Goal: Navigation & Orientation: Find specific page/section

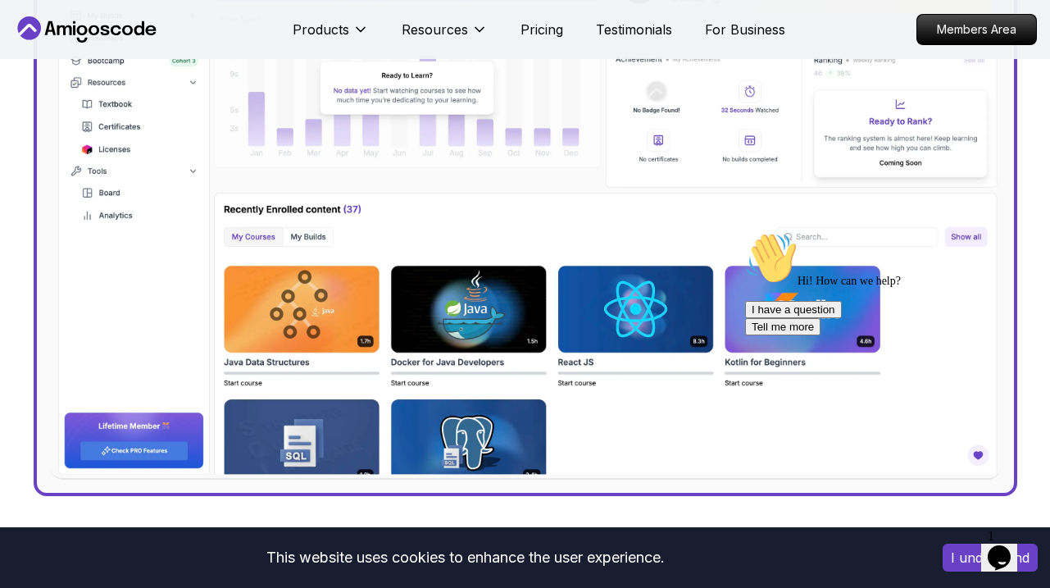
scroll to position [681, 0]
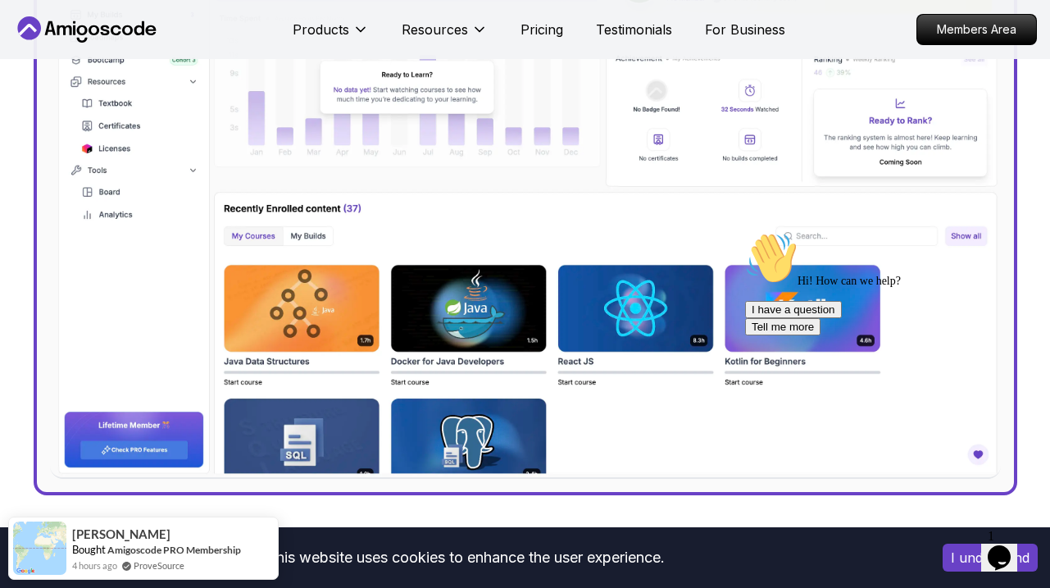
click at [829, 332] on div "Hi! How can we help? I have a question Tell me more" at bounding box center [892, 283] width 295 height 103
click at [815, 321] on div "Hi! How can we help? I have a question Tell me more" at bounding box center [892, 283] width 295 height 103
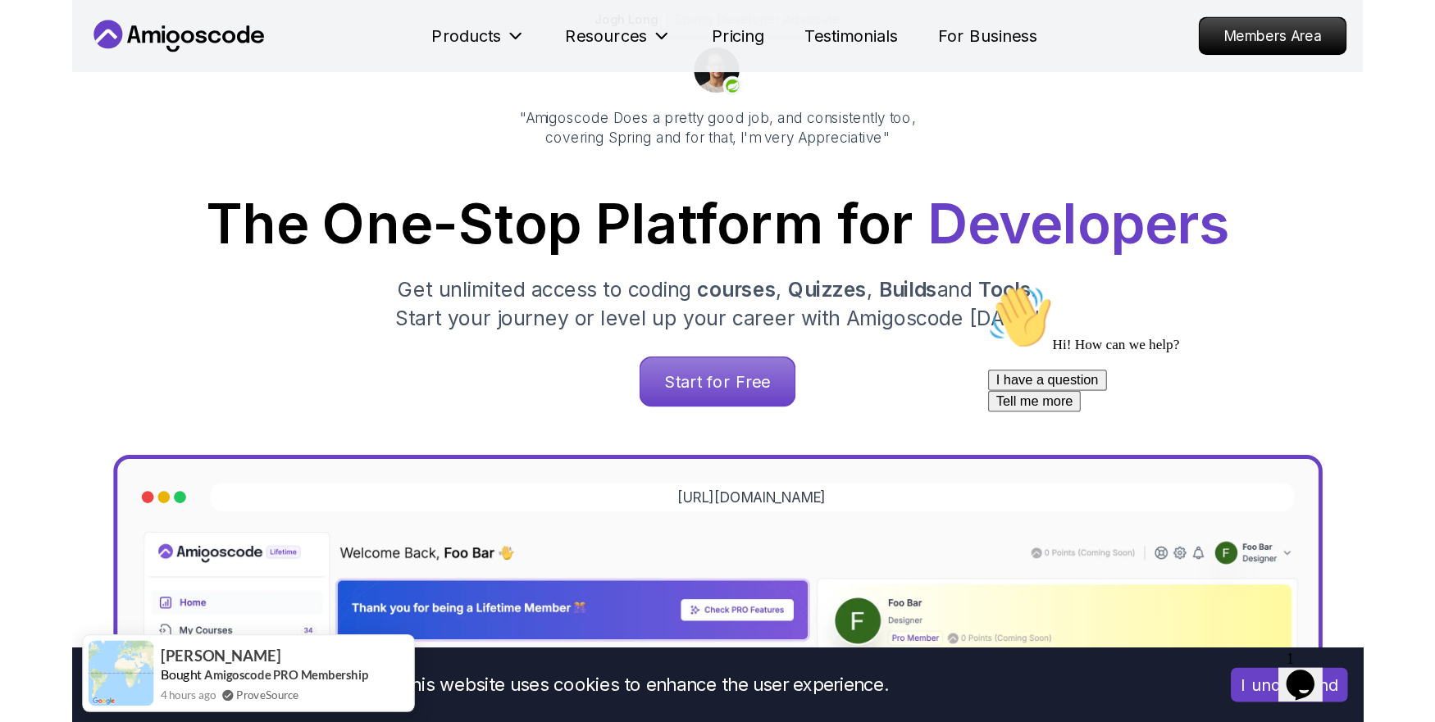
scroll to position [0, 0]
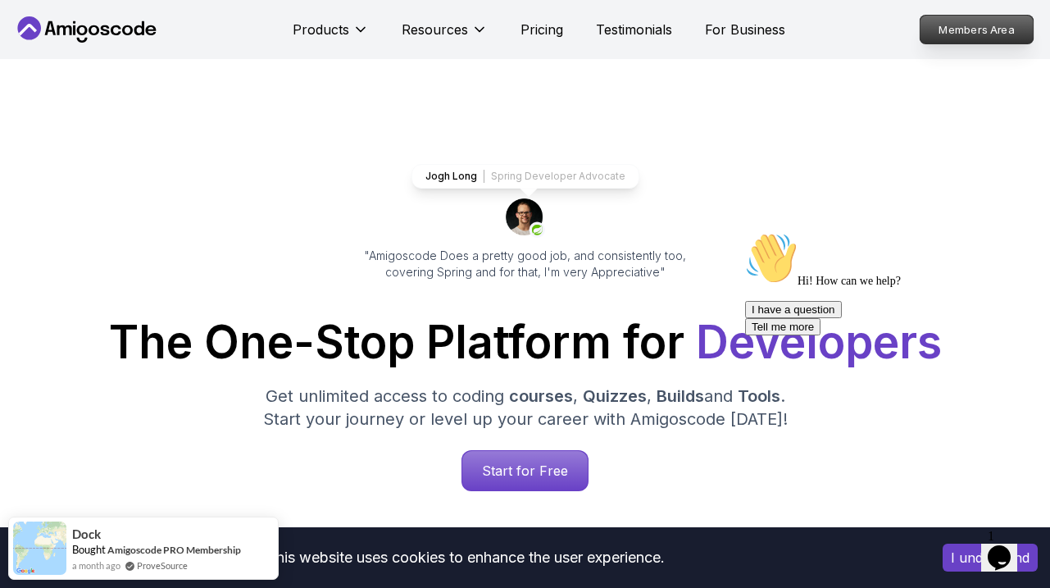
click at [968, 26] on p "Members Area" at bounding box center [977, 30] width 113 height 28
